Goal: Task Accomplishment & Management: Manage account settings

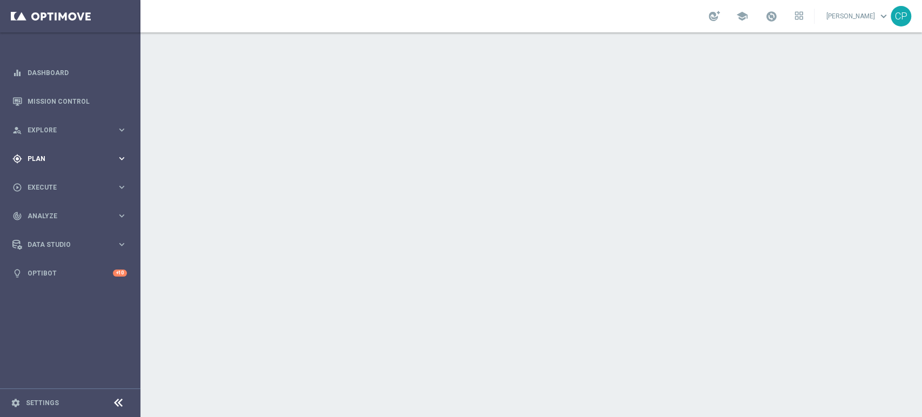
click at [117, 155] on icon "keyboard_arrow_right" at bounding box center [122, 158] width 10 height 10
click at [51, 183] on link "Target Groups" at bounding box center [70, 181] width 84 height 9
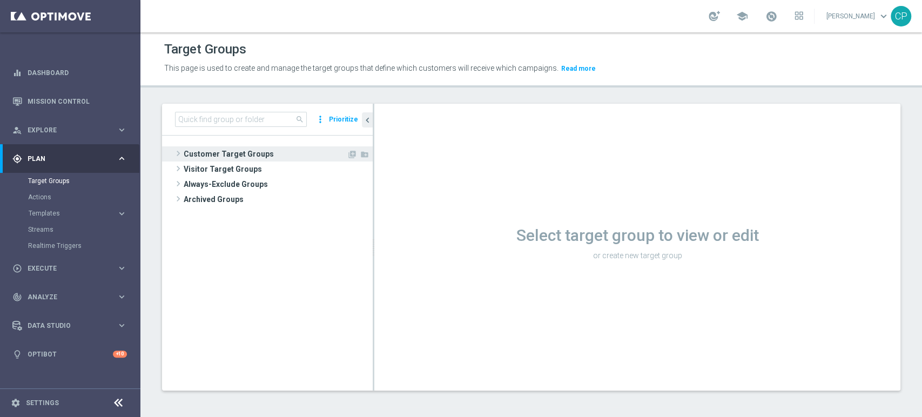
click at [221, 152] on span "Customer Target Groups" at bounding box center [265, 153] width 163 height 15
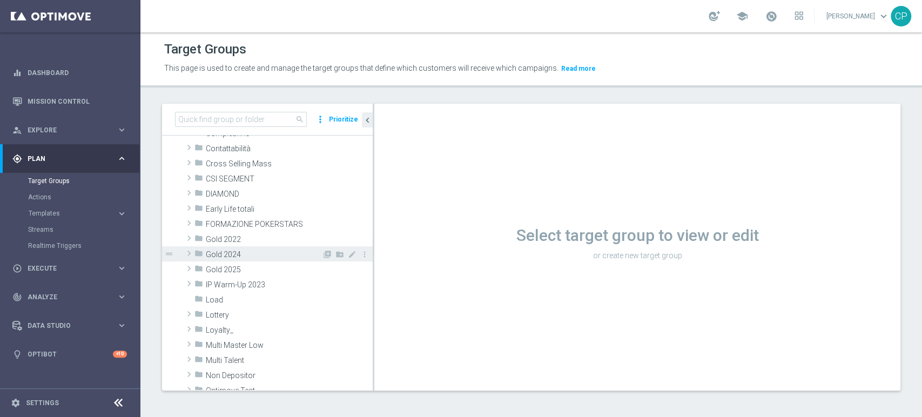
scroll to position [112, 0]
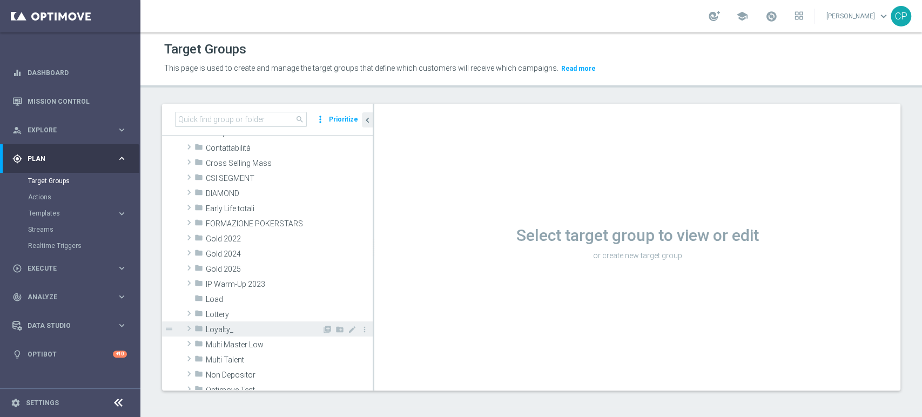
click at [248, 333] on span "Loyalty_" at bounding box center [264, 329] width 116 height 9
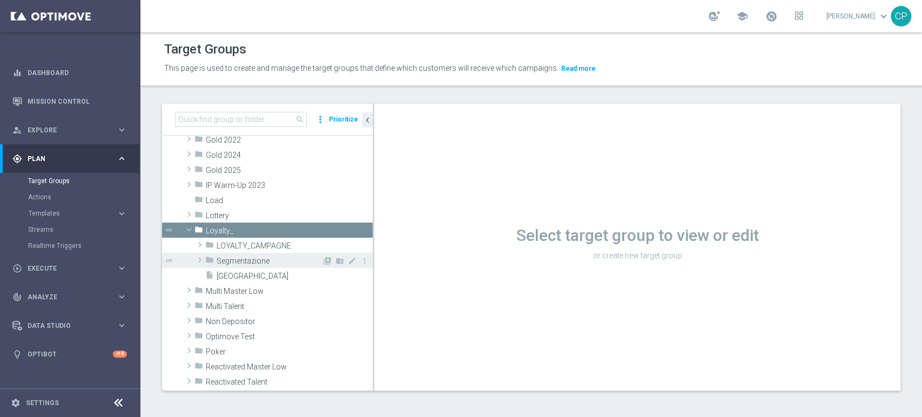
scroll to position [216, 0]
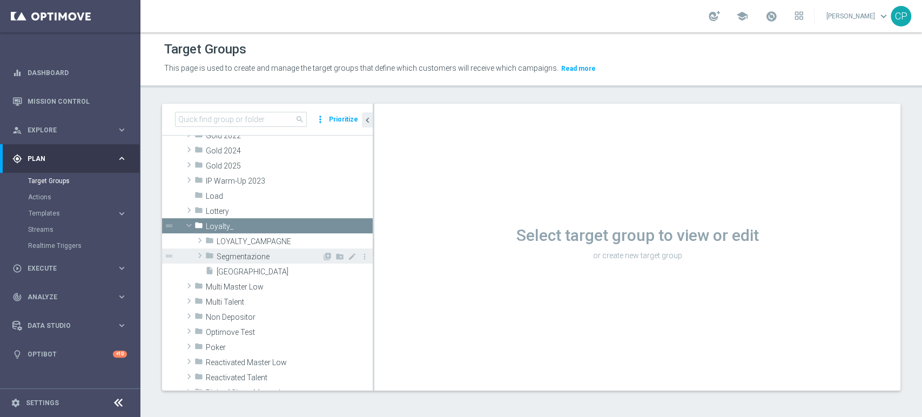
click at [254, 253] on span "Segmentazione" at bounding box center [269, 256] width 105 height 9
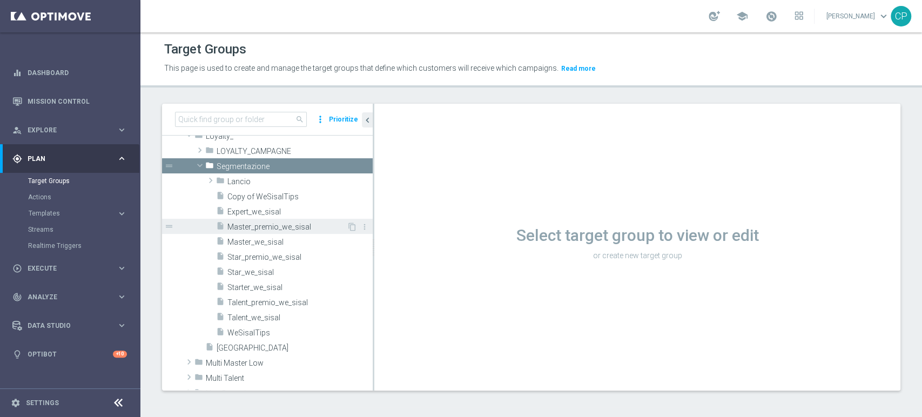
scroll to position [301, 0]
click at [200, 165] on span at bounding box center [199, 166] width 13 height 11
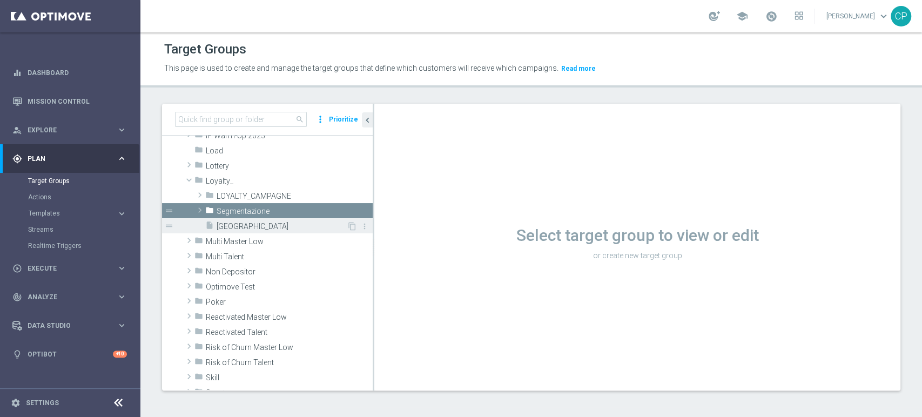
scroll to position [260, 0]
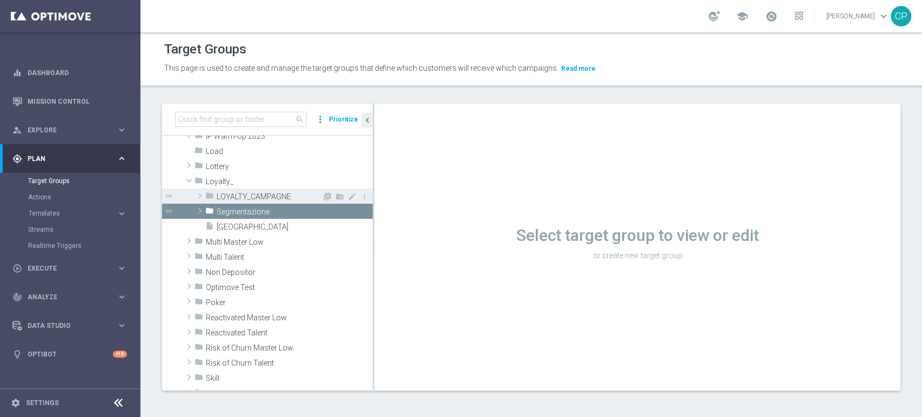
click at [252, 190] on div "folder LOYALTY_CAMPAGNE" at bounding box center [263, 196] width 117 height 15
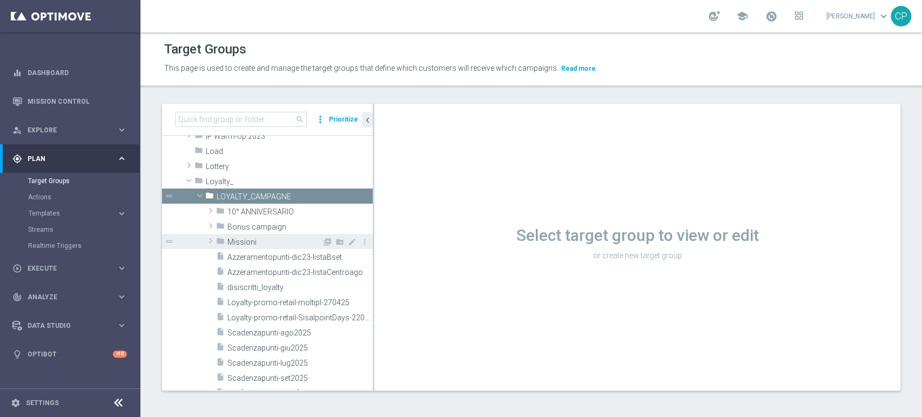
click at [247, 240] on span "Missioni" at bounding box center [274, 242] width 95 height 9
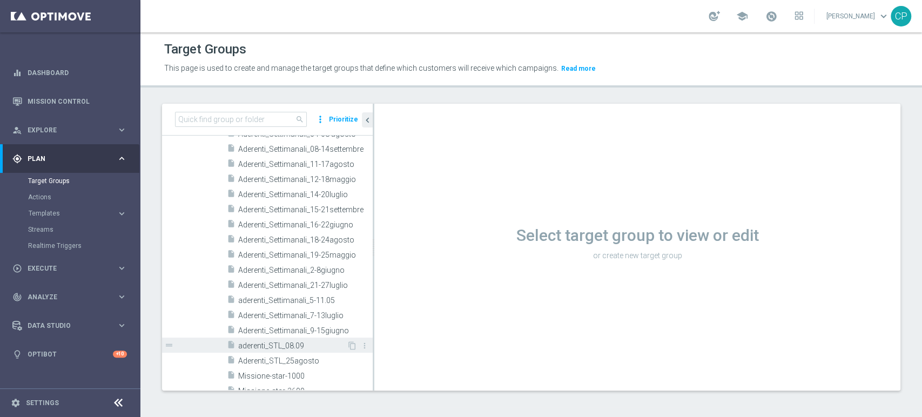
scroll to position [388, 0]
click at [317, 209] on span "Aderenti_Settimanali_15-21settembre" at bounding box center [293, 210] width 110 height 9
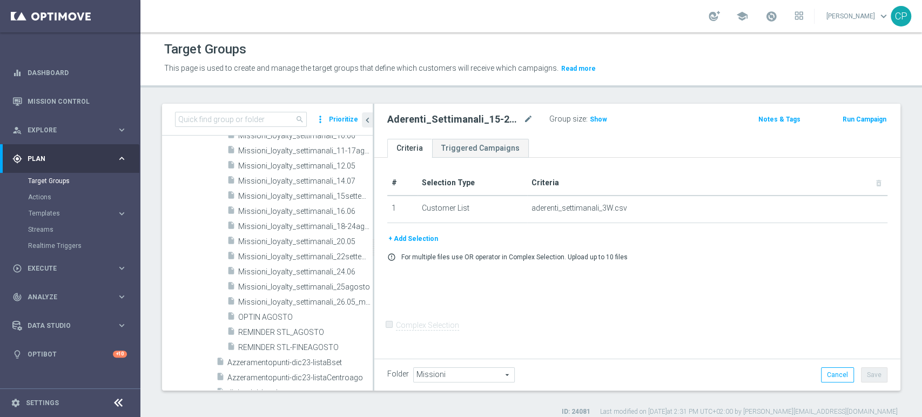
scroll to position [883, 0]
click at [323, 253] on span "Missioni_loyalty_settimanali_22settembre" at bounding box center [293, 255] width 110 height 9
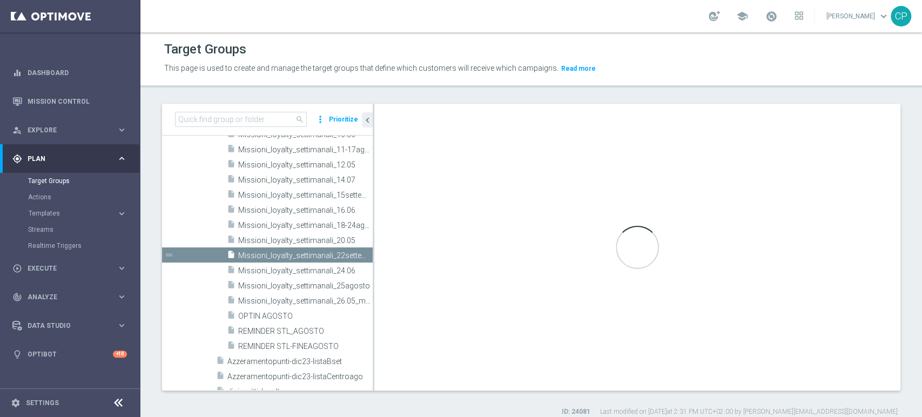
checkbox input "true"
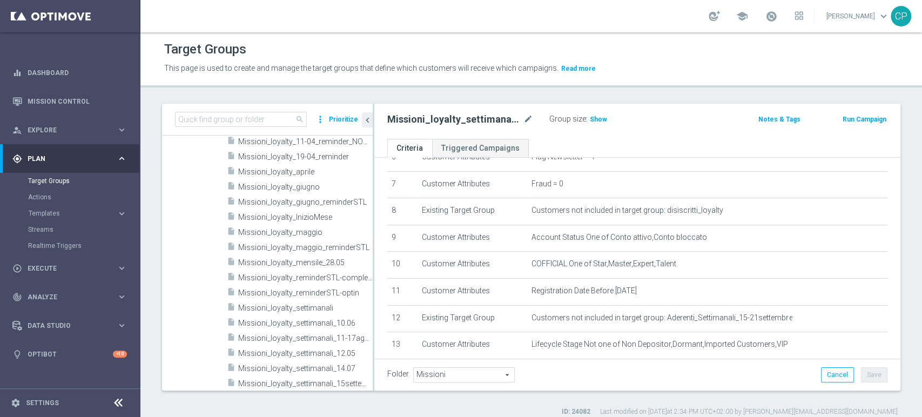
scroll to position [705, 0]
click at [303, 218] on span "Missioni_loyalty_InizioMese" at bounding box center [292, 219] width 109 height 9
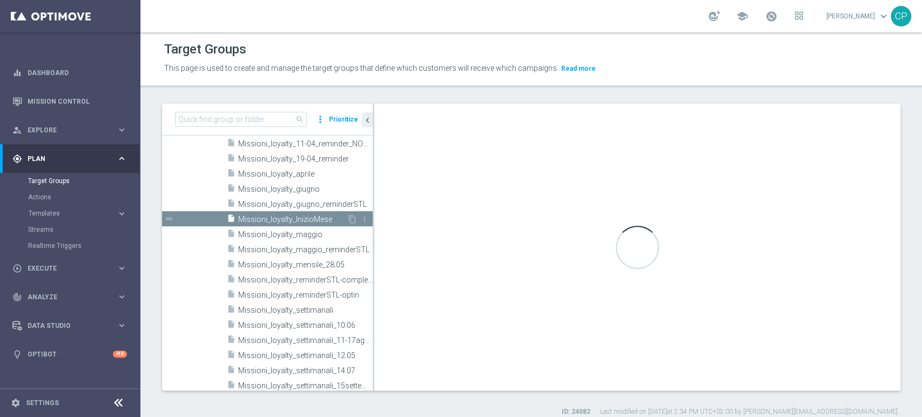
type textarea "(1) or (2 and 3 and 4 and 5 and 6 and 7 and 8 and 9 and 10 and 11 and 12 and 13)"
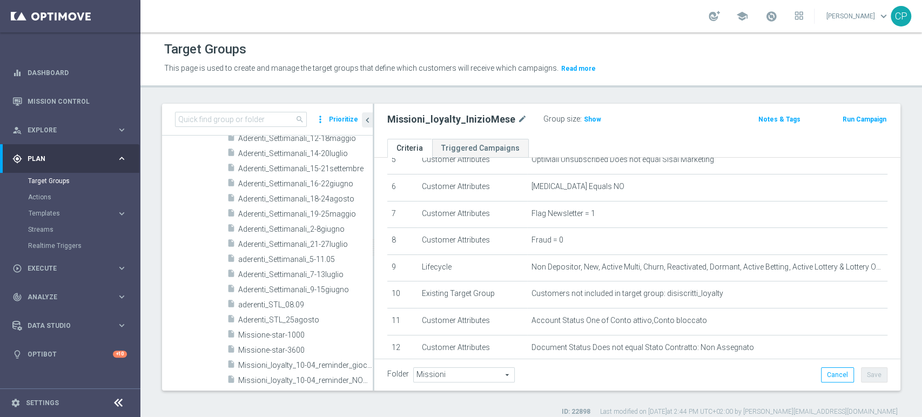
scroll to position [204, 0]
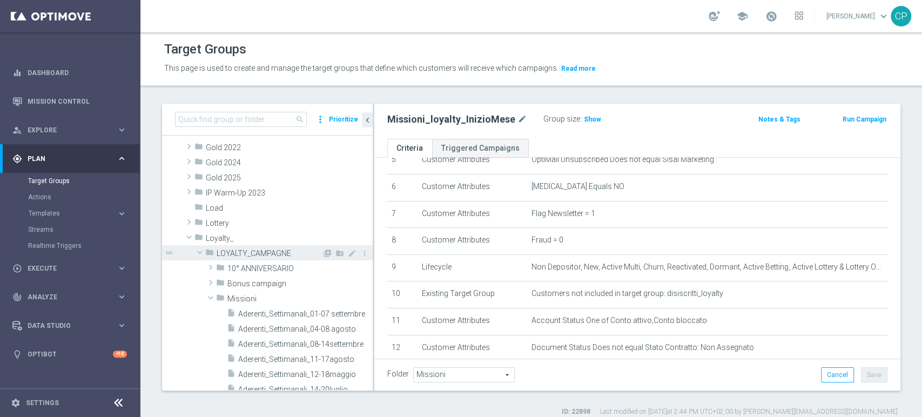
click at [199, 252] on span at bounding box center [199, 252] width 13 height 11
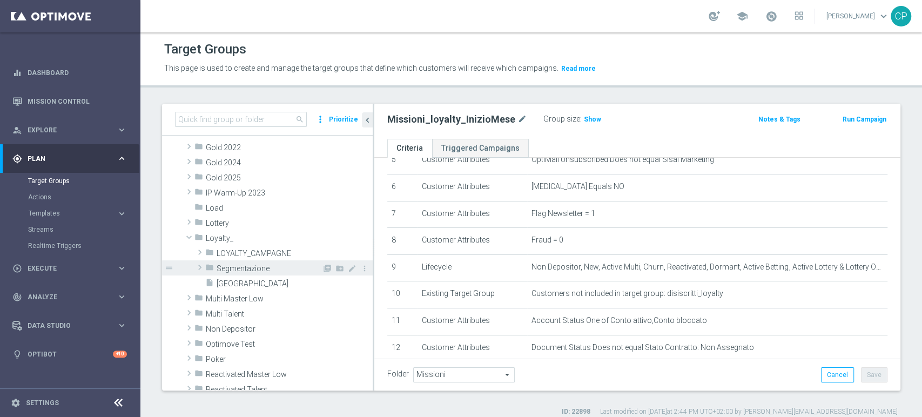
click at [251, 270] on span "Segmentazione" at bounding box center [269, 268] width 105 height 9
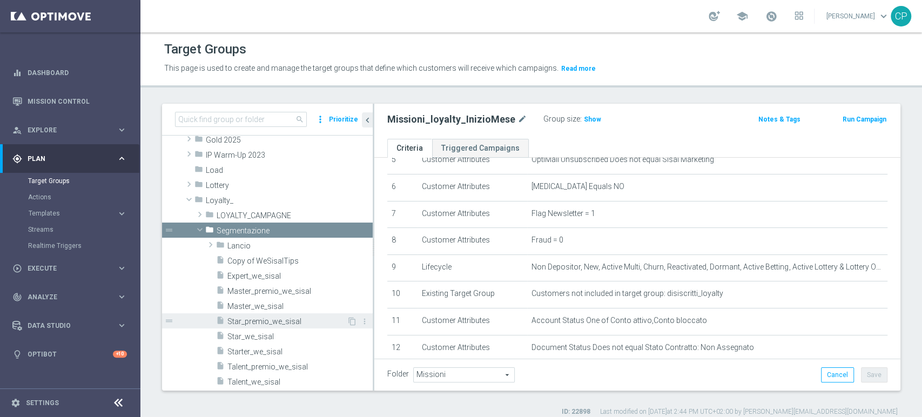
scroll to position [240, 0]
click at [201, 232] on span at bounding box center [199, 230] width 13 height 11
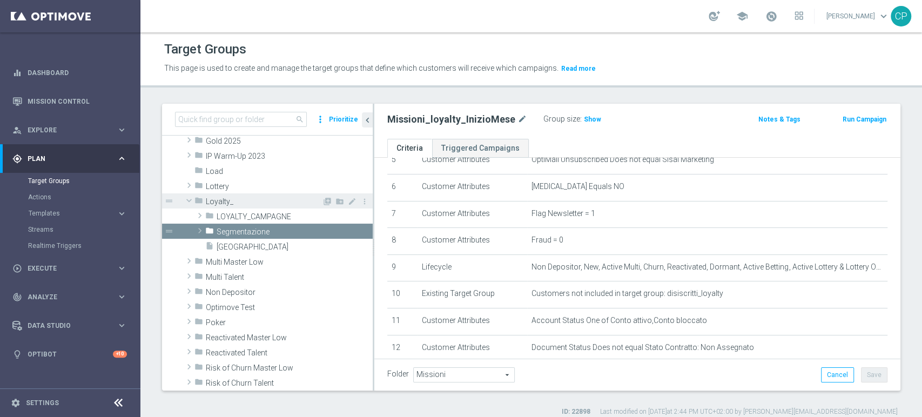
click at [206, 200] on span "Loyalty_" at bounding box center [264, 201] width 116 height 9
